Goal: Use online tool/utility: Utilize a website feature to perform a specific function

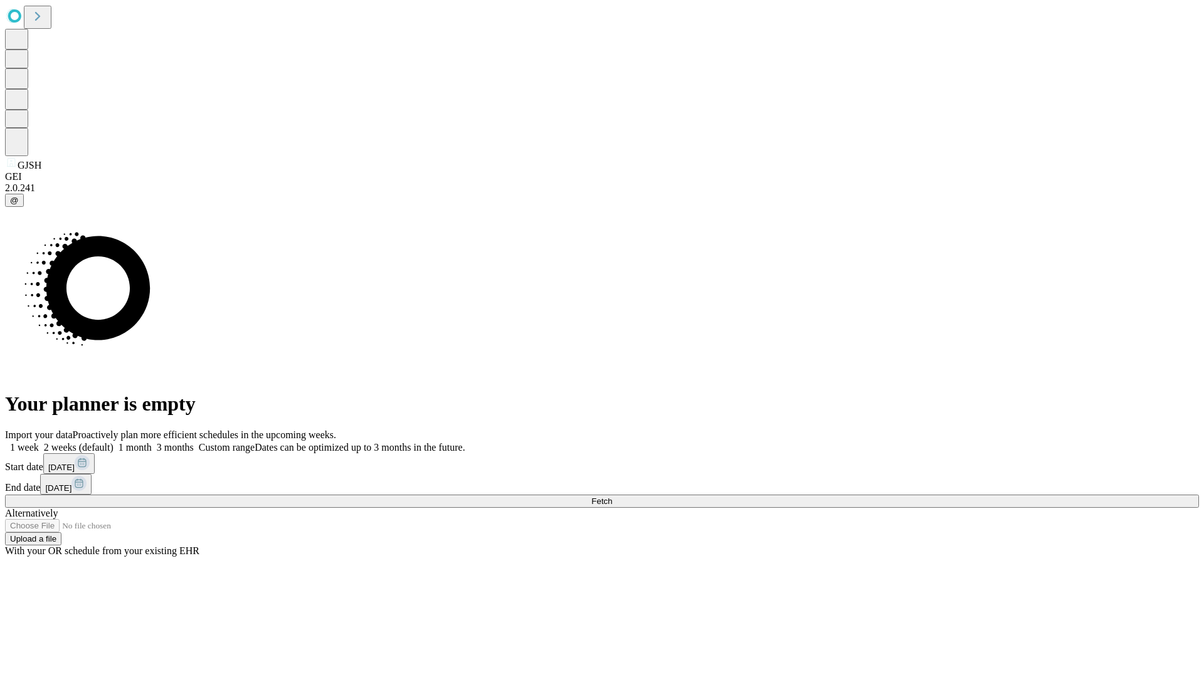
click at [612, 497] on span "Fetch" at bounding box center [601, 501] width 21 height 9
